Goal: Task Accomplishment & Management: Manage account settings

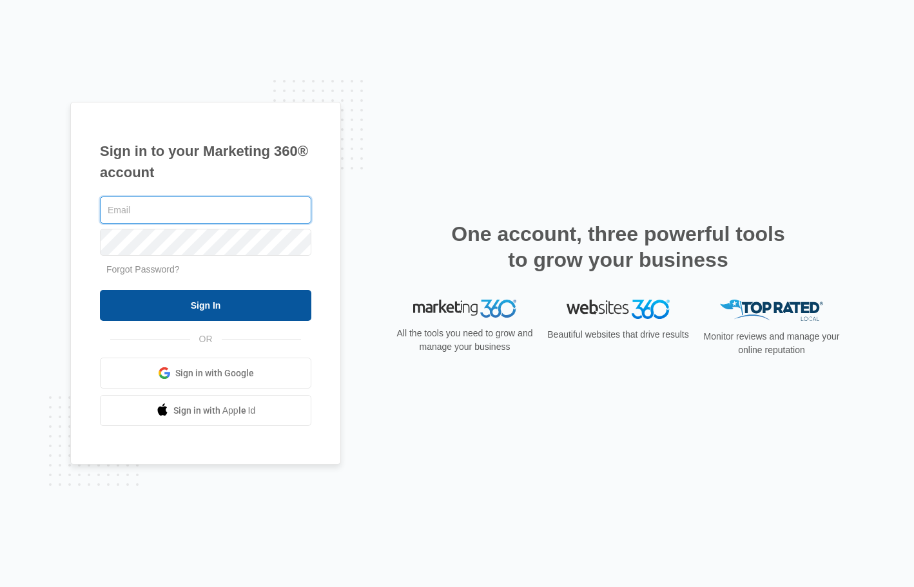
type input "[PERSON_NAME][EMAIL_ADDRESS][PERSON_NAME][DOMAIN_NAME]"
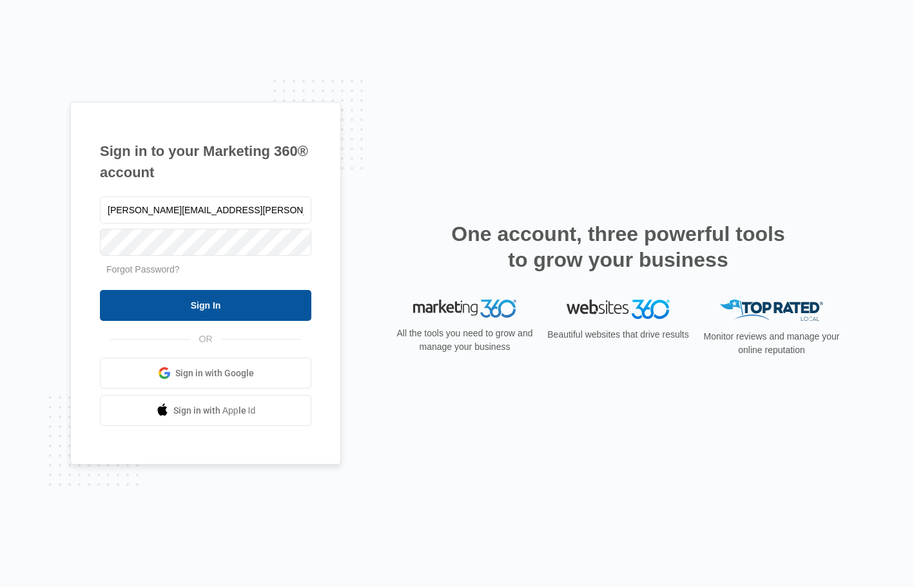
click at [207, 313] on input "Sign In" at bounding box center [205, 305] width 211 height 31
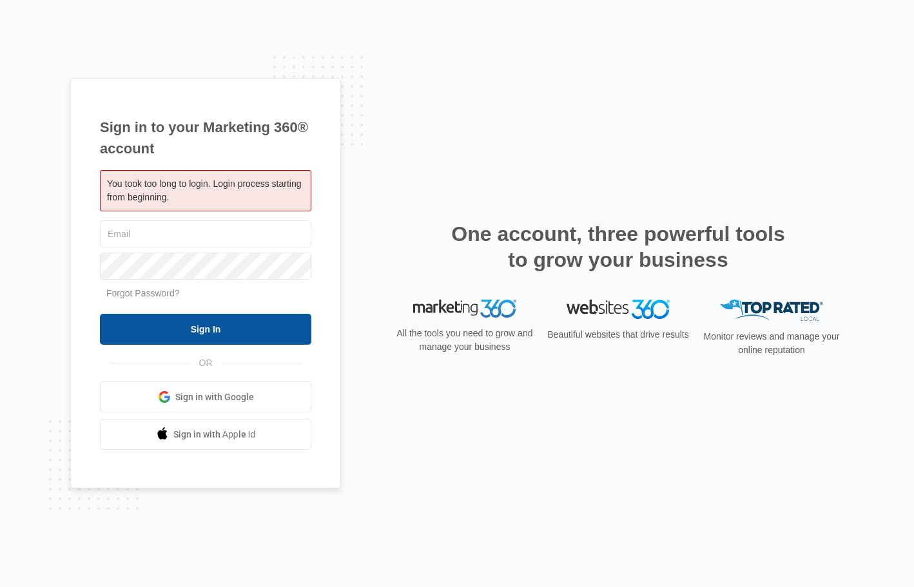
type input "[PERSON_NAME][EMAIL_ADDRESS][PERSON_NAME][DOMAIN_NAME]"
click at [241, 333] on input "Sign In" at bounding box center [205, 329] width 211 height 31
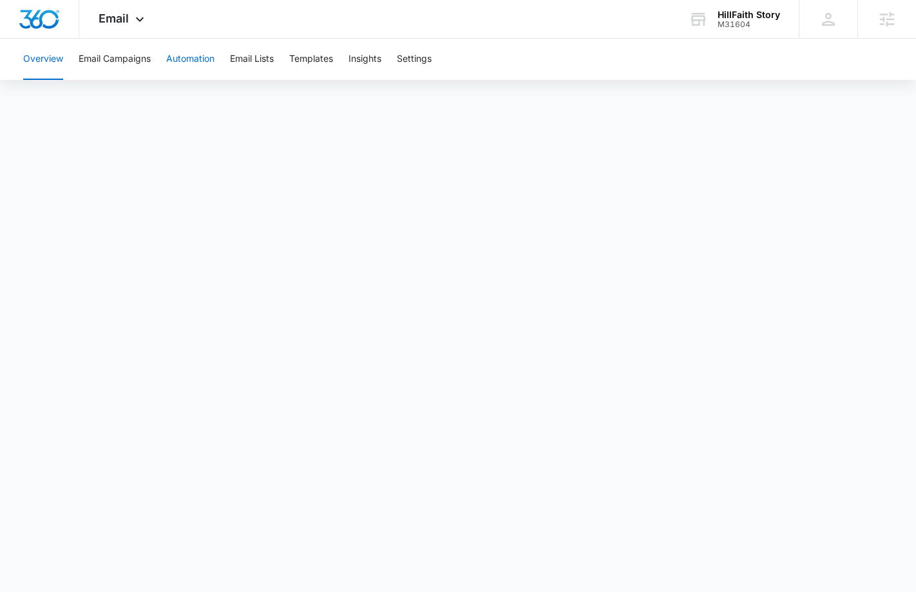
click at [187, 64] on button "Automation" at bounding box center [190, 59] width 48 height 41
click at [325, 64] on button "Templates" at bounding box center [311, 59] width 44 height 41
click at [588, 564] on div "X" at bounding box center [458, 571] width 916 height 14
click at [17, 564] on button "X" at bounding box center [8, 571] width 17 height 14
click at [135, 68] on button "Email Campaigns" at bounding box center [115, 59] width 72 height 41
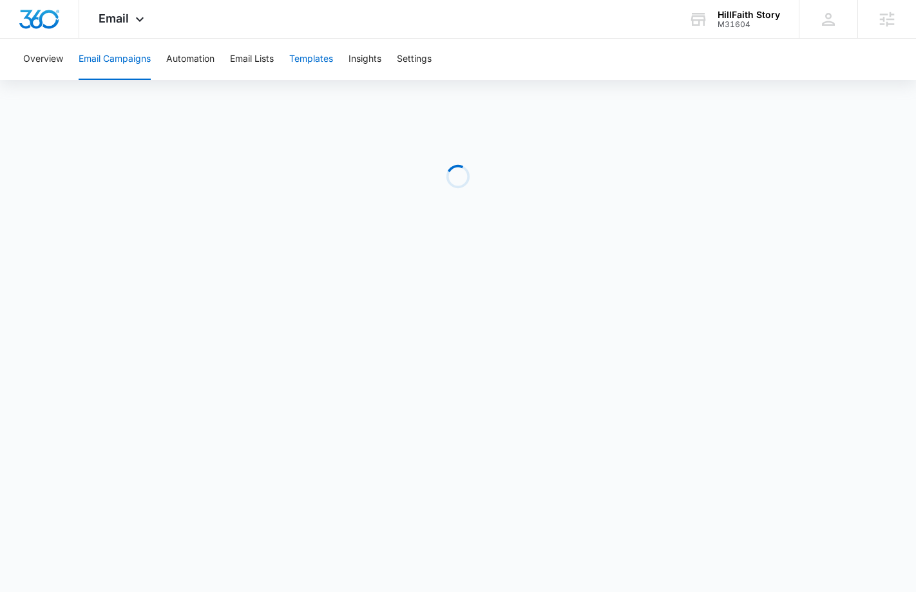
click at [307, 64] on button "Templates" at bounding box center [311, 59] width 44 height 41
click at [711, 30] on div "HillFaith Story M31604 Your Accounts View All" at bounding box center [734, 19] width 130 height 38
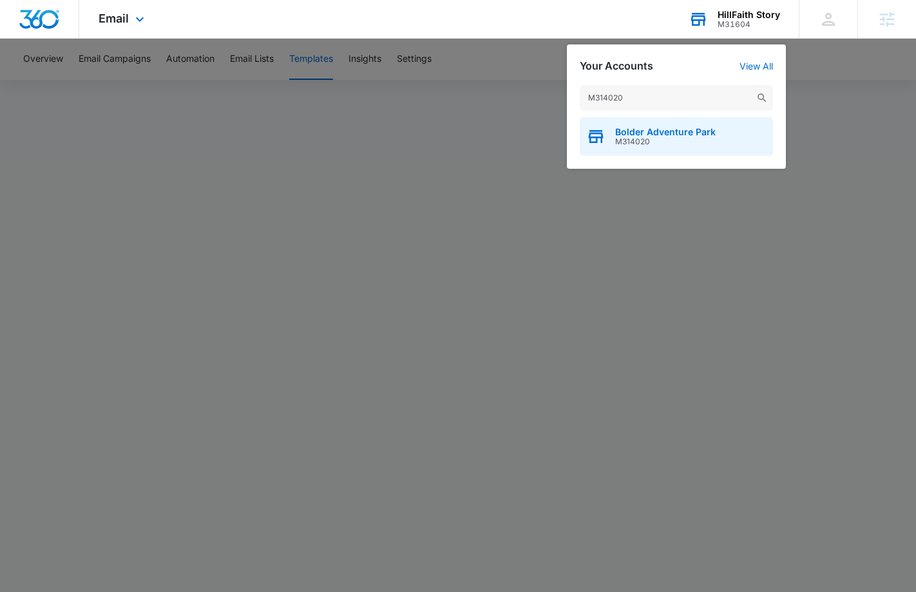
type input "M314020"
click at [665, 138] on span "M314020" at bounding box center [665, 141] width 101 height 9
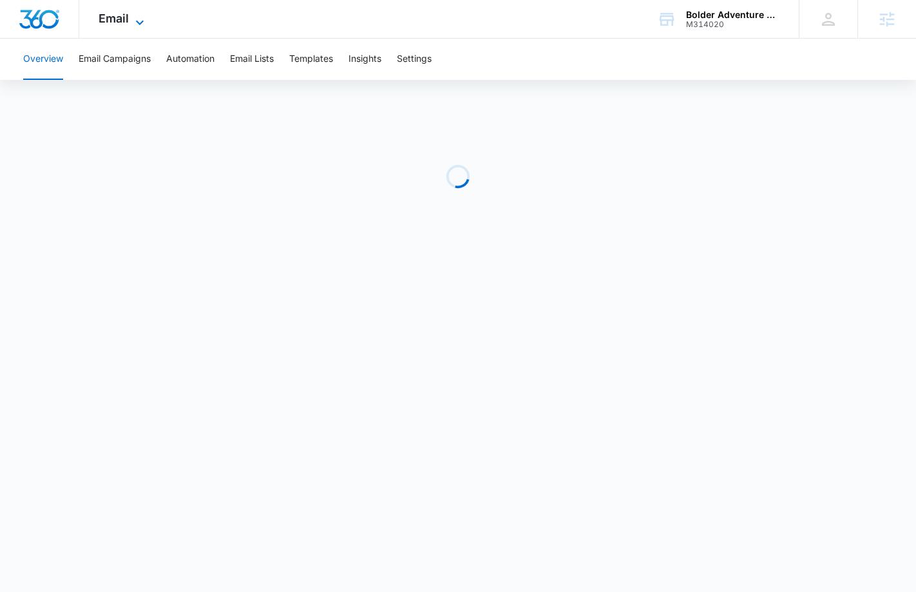
click at [121, 21] on span "Email" at bounding box center [114, 19] width 30 height 14
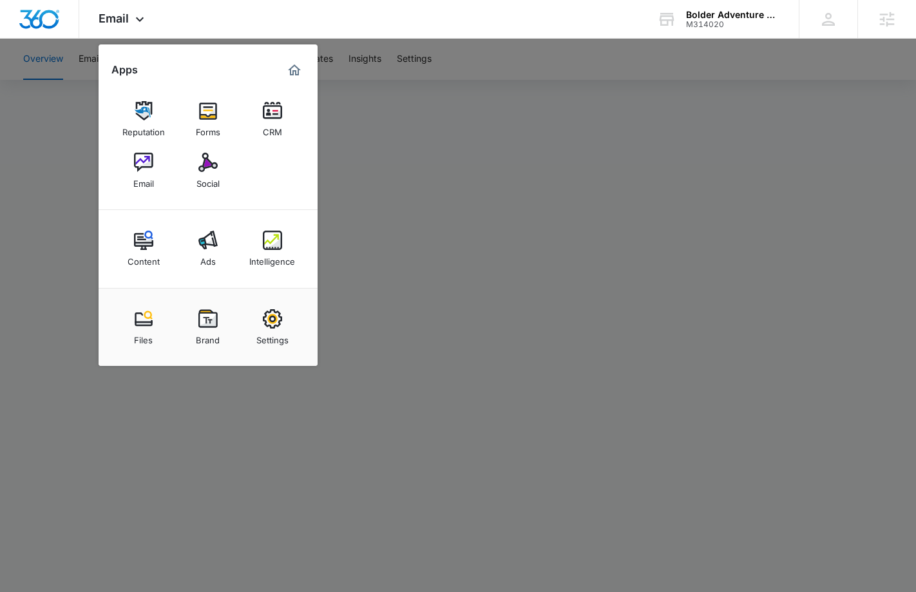
click at [507, 258] on div at bounding box center [458, 296] width 916 height 592
